Goal: Check status: Check status

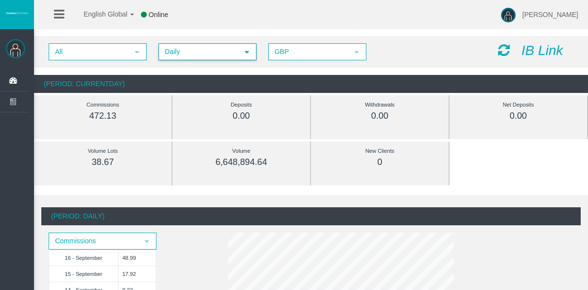
scroll to position [97, 0]
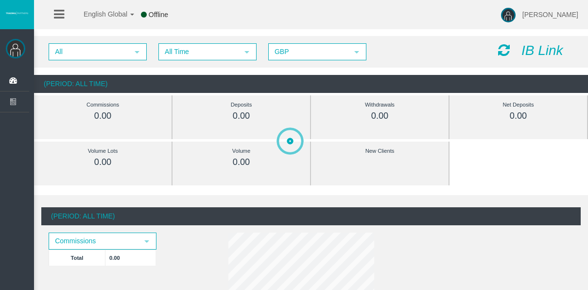
click at [211, 44] on span "All Time" at bounding box center [198, 51] width 79 height 15
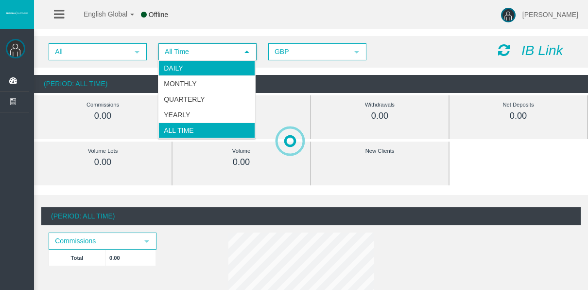
click at [216, 75] on li "Daily" at bounding box center [207, 68] width 97 height 16
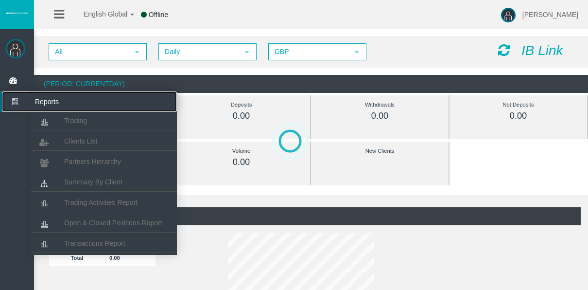
click at [17, 101] on icon at bounding box center [15, 101] width 26 height 20
click at [125, 222] on span "Open & Closed Positions Report" at bounding box center [113, 223] width 98 height 8
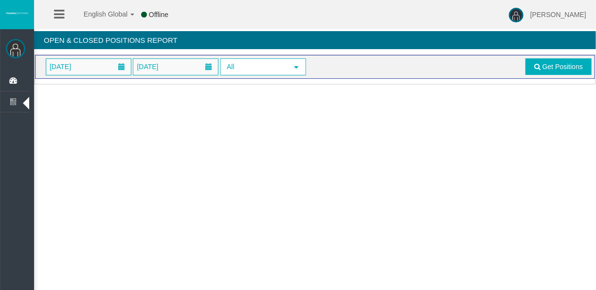
click at [100, 60] on span "[DATE]" at bounding box center [88, 67] width 85 height 16
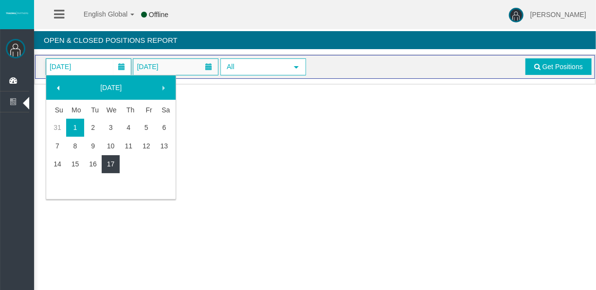
drag, startPoint x: 113, startPoint y: 163, endPoint x: 106, endPoint y: 189, distance: 26.5
click at [108, 182] on tbody "31 1 2 3 4 5 6 7 8 9 10 11 12 13 14 15 16 17" at bounding box center [111, 158] width 124 height 79
click at [115, 161] on link "17" at bounding box center [111, 164] width 18 height 18
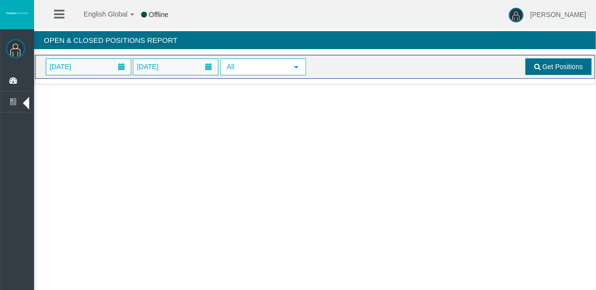
drag, startPoint x: 561, startPoint y: 54, endPoint x: 559, endPoint y: 59, distance: 5.1
click at [560, 57] on div "Loading... [DATE] [DATE] All select Get Positions" at bounding box center [315, 69] width 562 height 31
click at [559, 60] on link "Get Positions" at bounding box center [558, 66] width 66 height 17
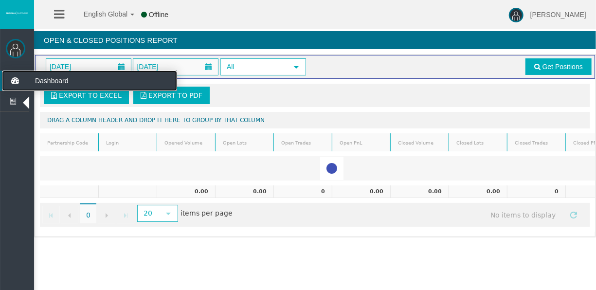
click at [8, 78] on icon at bounding box center [15, 81] width 26 height 20
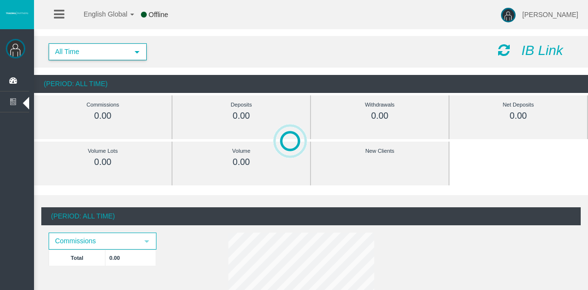
click at [109, 57] on span "All Time" at bounding box center [89, 51] width 79 height 15
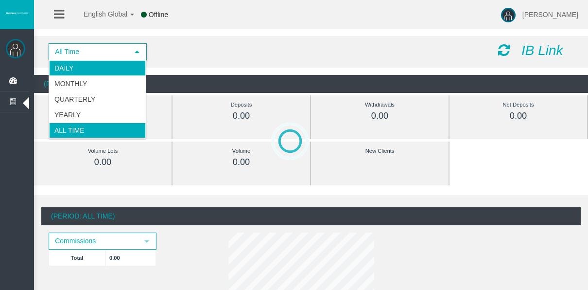
click at [114, 64] on li "Daily" at bounding box center [97, 68] width 97 height 16
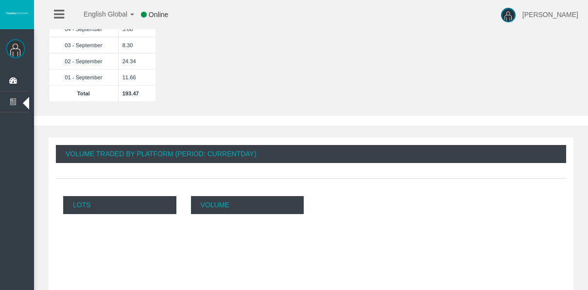
scroll to position [583, 0]
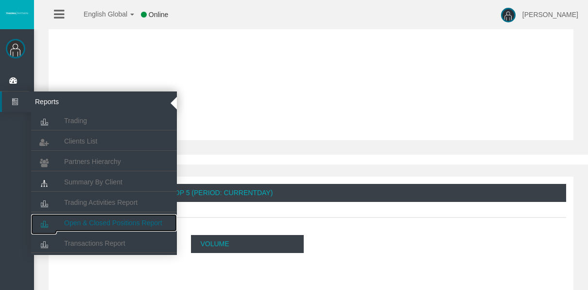
click at [124, 223] on span "Open & Closed Positions Report" at bounding box center [113, 223] width 98 height 8
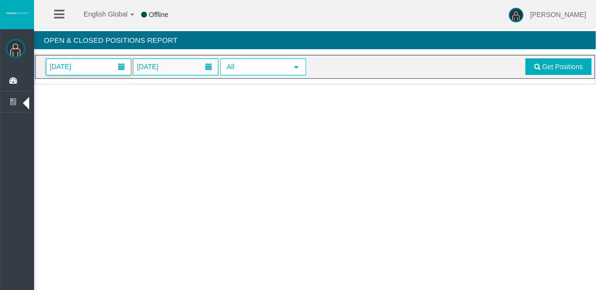
click at [96, 69] on span "01/09/2025" at bounding box center [88, 67] width 85 height 16
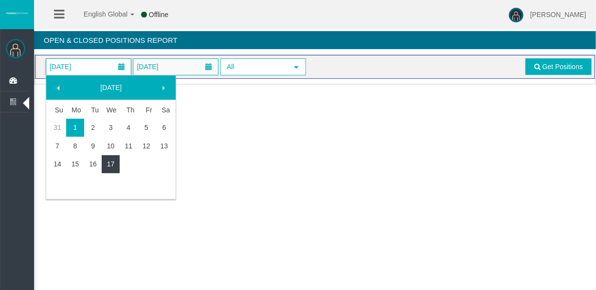
click at [114, 167] on link "17" at bounding box center [111, 164] width 18 height 18
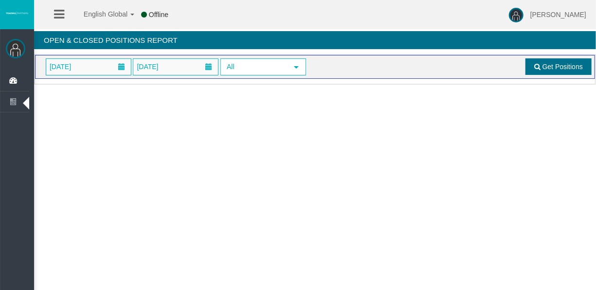
click at [540, 65] on span at bounding box center [537, 66] width 6 height 7
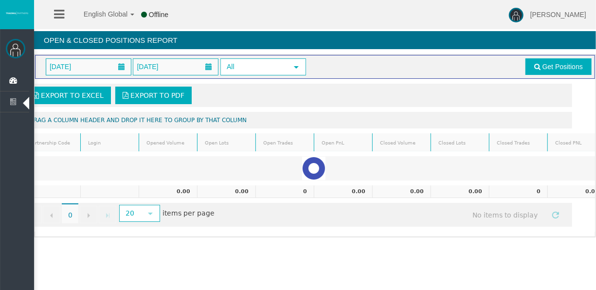
scroll to position [0, 18]
click at [416, 243] on div "Tyler Pearson Dashboard Reports Trading Clients List" at bounding box center [306, 121] width 579 height 243
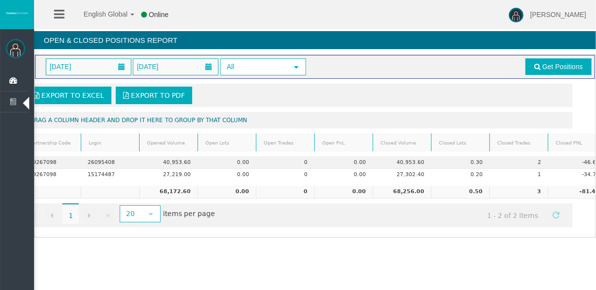
drag, startPoint x: 446, startPoint y: 238, endPoint x: 456, endPoint y: 243, distance: 11.1
click at [456, 238] on div "Loading... 17/09/2025 17/09/2025 All select Get Positions Export to Excel Expor…" at bounding box center [315, 146] width 562 height 184
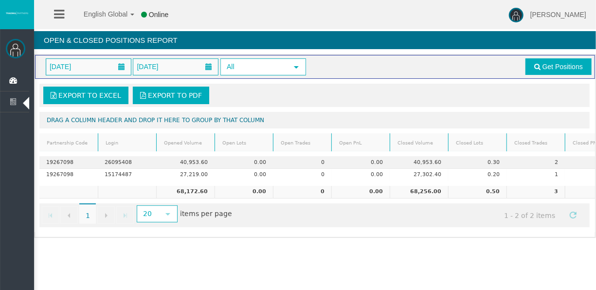
scroll to position [0, 0]
